Goal: Navigation & Orientation: Find specific page/section

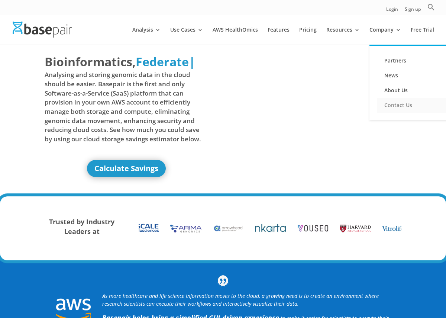
click at [394, 105] on link "Contact Us" at bounding box center [414, 105] width 74 height 15
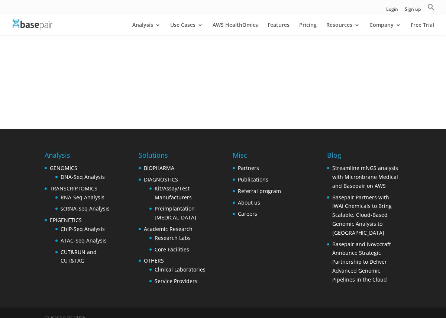
scroll to position [280, 0]
click at [248, 208] on div "Misc Partners Publications Referral program About us Careers" at bounding box center [257, 185] width 48 height 71
click at [246, 210] on link "Careers" at bounding box center [247, 213] width 19 height 7
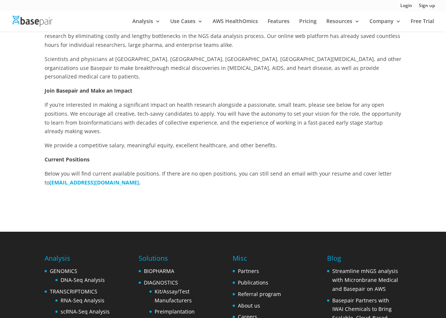
scroll to position [142, 0]
